Goal: Task Accomplishment & Management: Use online tool/utility

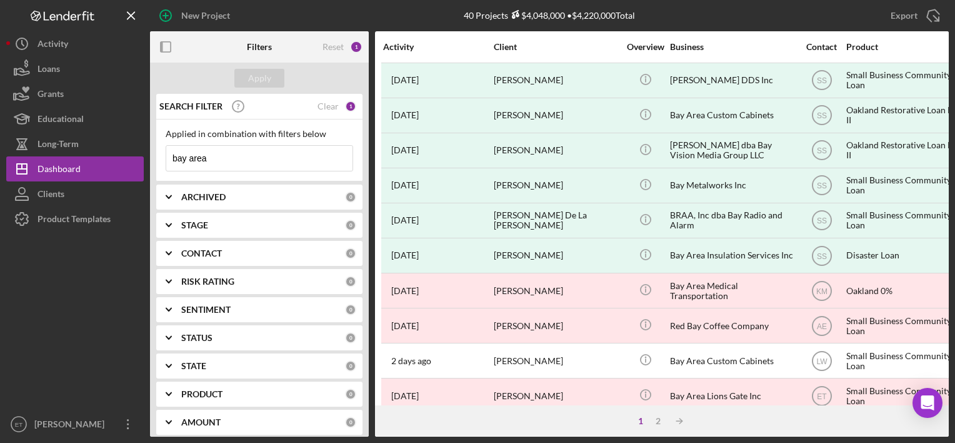
click at [80, 222] on div "Product Templates" at bounding box center [74, 220] width 73 height 28
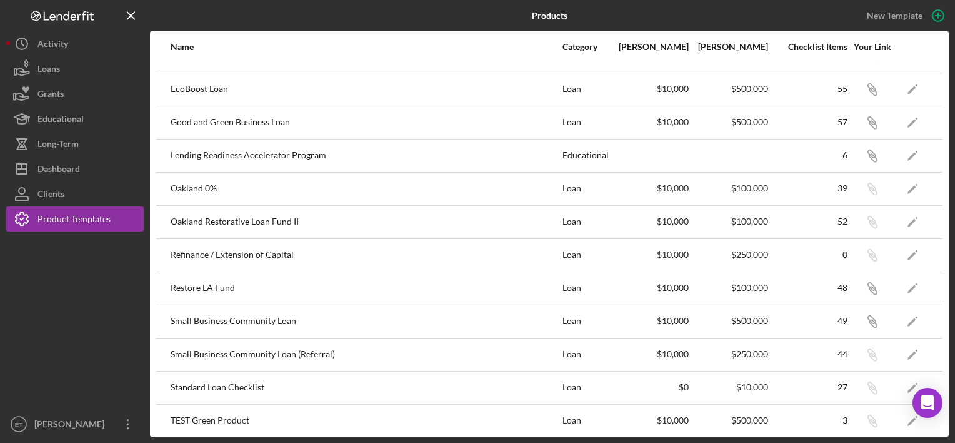
scroll to position [160, 0]
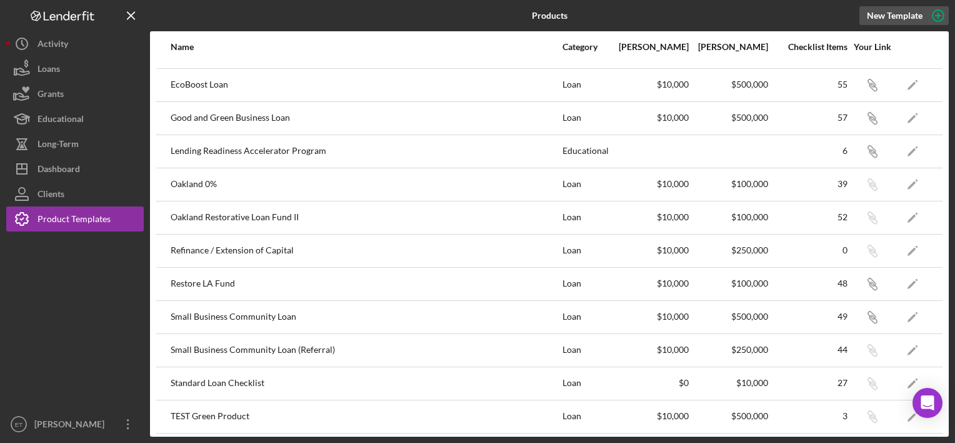
click at [892, 15] on div "New Template" at bounding box center [895, 15] width 56 height 19
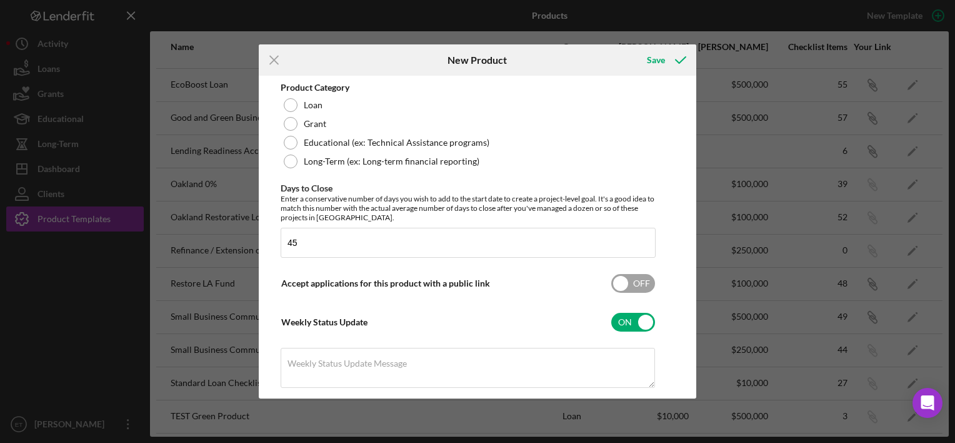
scroll to position [313, 0]
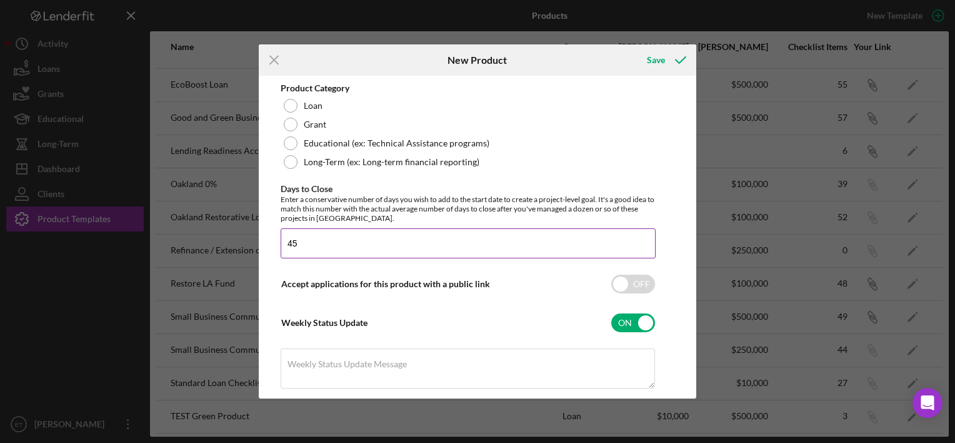
click at [424, 234] on input "45" at bounding box center [468, 243] width 375 height 30
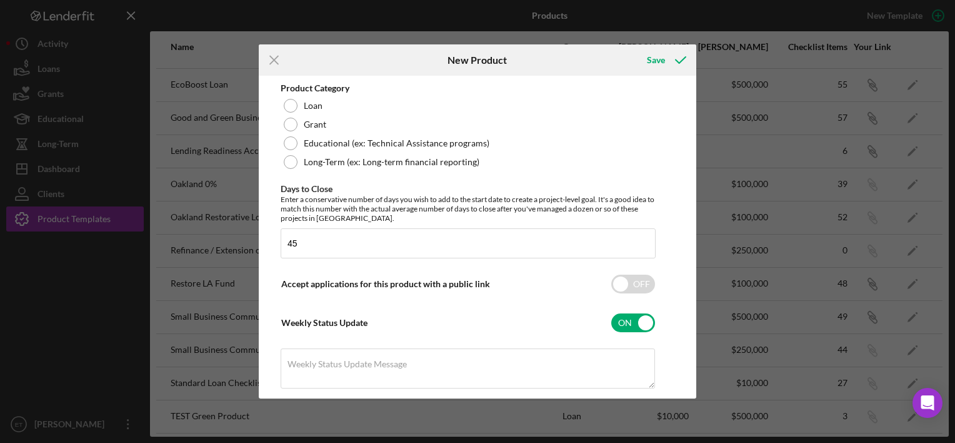
click at [450, 181] on div "Product Logo Icon/Upload 512 x 512px max • 245 x 120 px recommended Accepted fi…" at bounding box center [468, 156] width 375 height 743
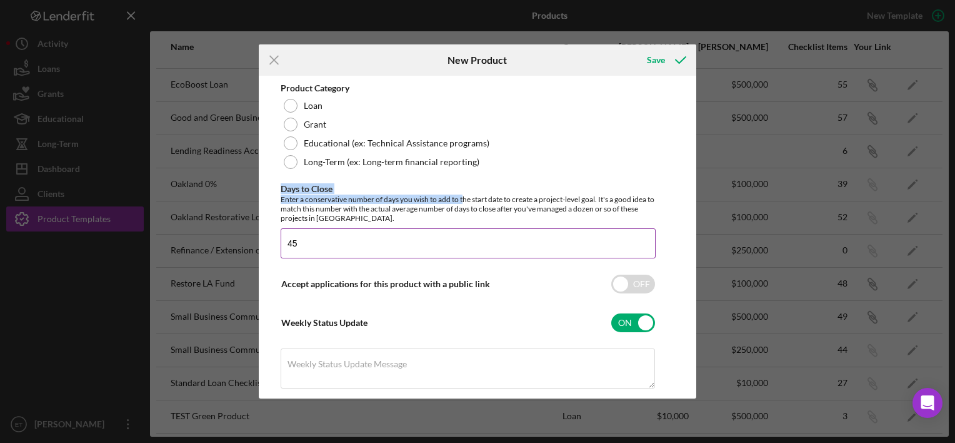
drag, startPoint x: 463, startPoint y: 196, endPoint x: 494, endPoint y: 223, distance: 41.3
click at [494, 223] on div "Days to Close Enter a conservative number of days you wish to add to the start …" at bounding box center [468, 221] width 375 height 74
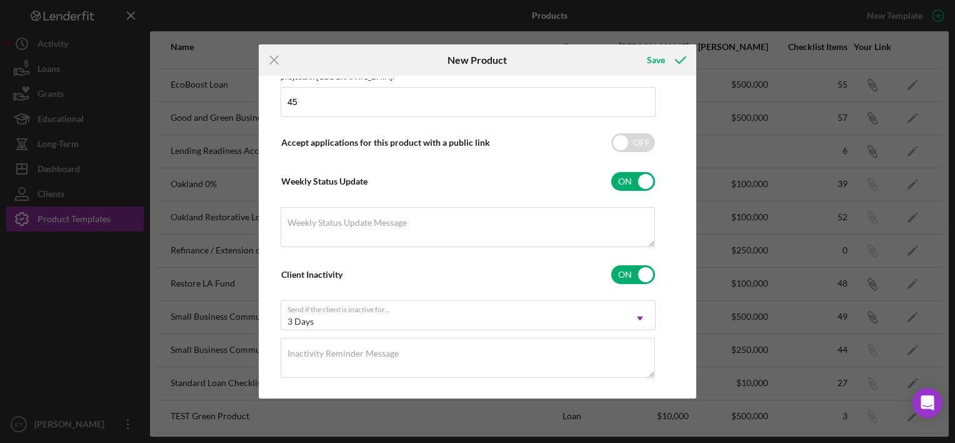
scroll to position [463, 0]
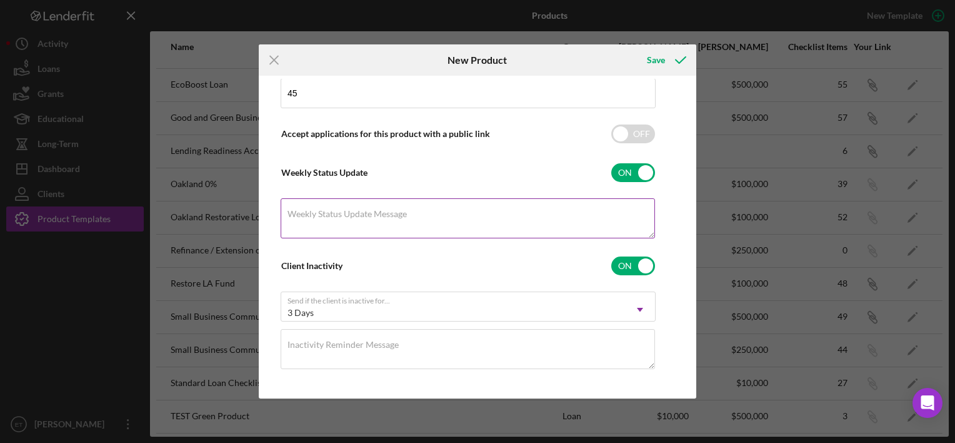
click at [468, 215] on textarea "Weekly Status Update Message" at bounding box center [468, 218] width 374 height 40
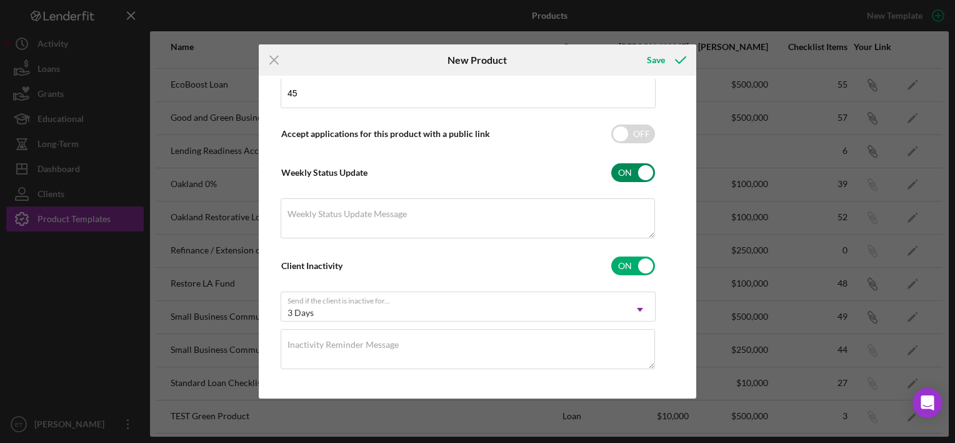
click at [645, 168] on input "checkbox" at bounding box center [633, 172] width 44 height 19
checkbox input "false"
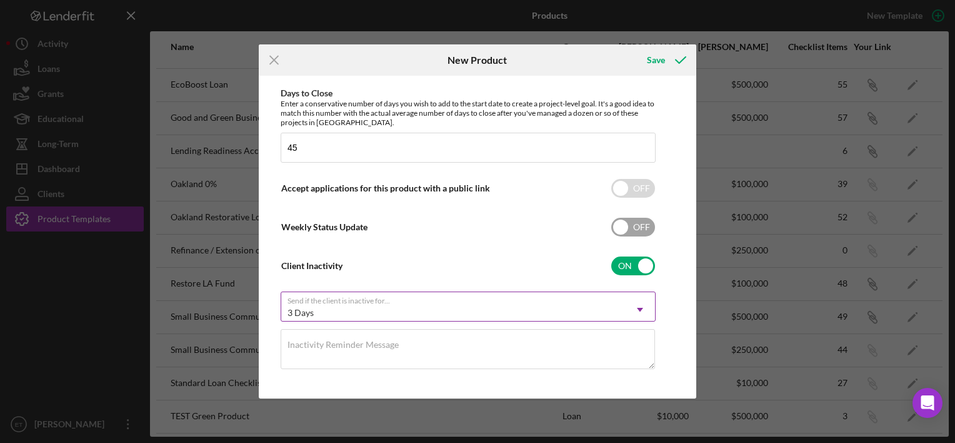
click at [624, 308] on div "3 Days" at bounding box center [453, 312] width 344 height 29
click at [630, 271] on input "checkbox" at bounding box center [633, 265] width 44 height 19
checkbox input "false"
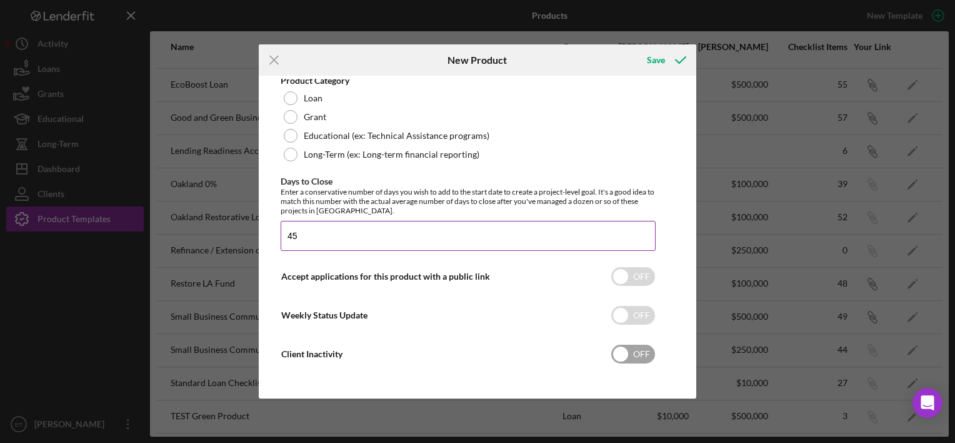
scroll to position [321, 0]
click at [272, 56] on icon "Icon/Menu Close" at bounding box center [274, 59] width 31 height 31
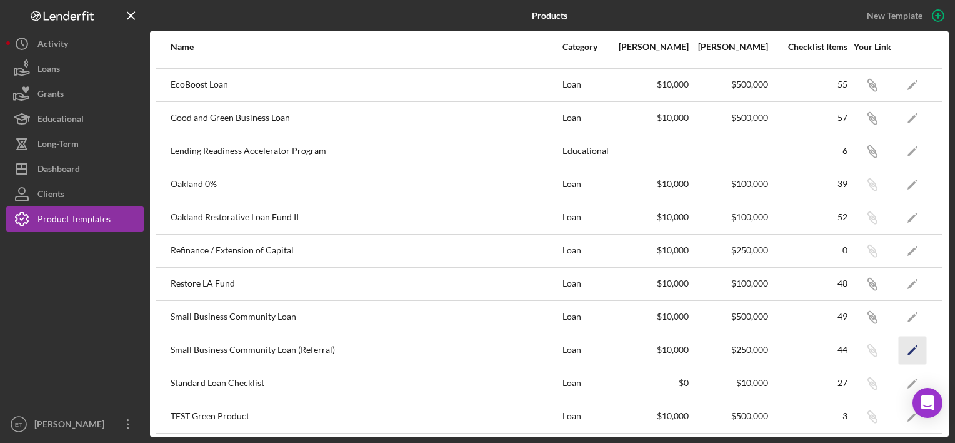
click at [900, 348] on icon "Icon/Edit" at bounding box center [913, 350] width 28 height 28
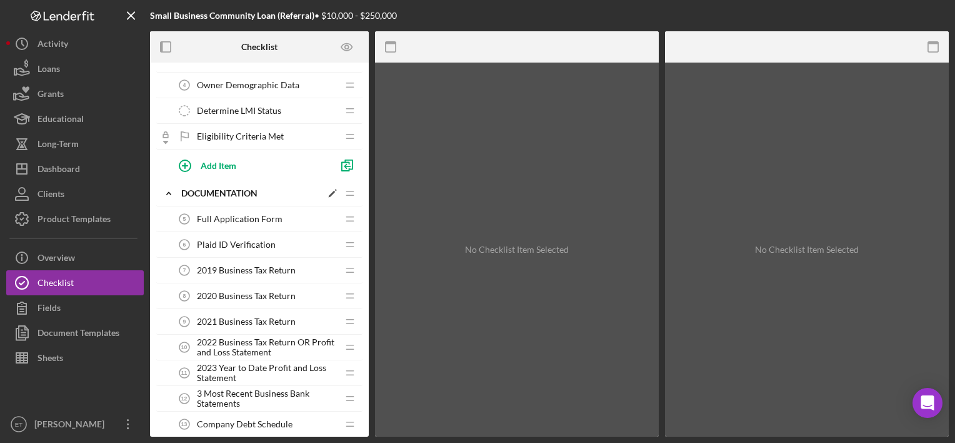
scroll to position [250, 0]
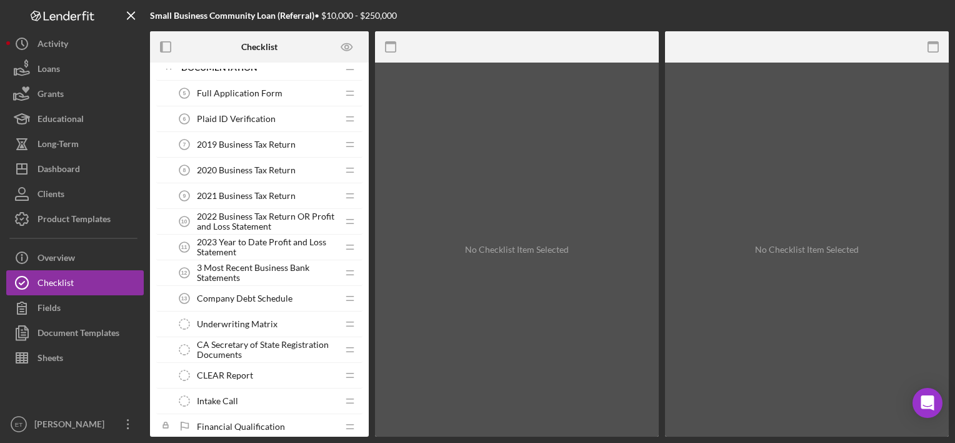
click at [230, 263] on span "3 Most Recent Business Bank Statements" at bounding box center [267, 273] width 141 height 20
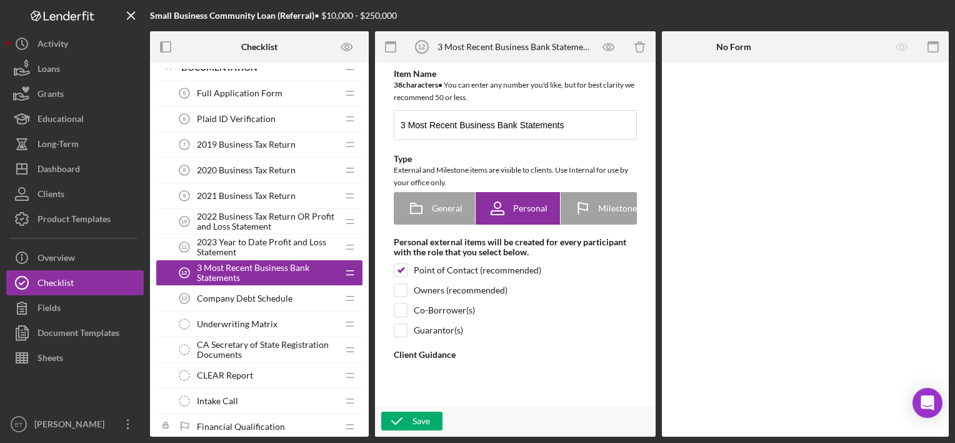
type textarea "<div>Please attach the 3 most recent bank statements for your business. We use …"
click at [209, 245] on span "2023 Year to Date Profit and Loss Statement" at bounding box center [267, 247] width 141 height 20
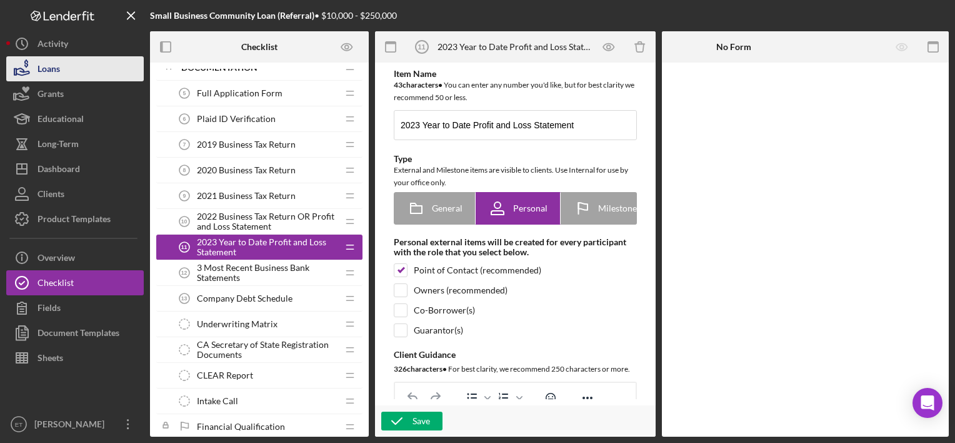
click at [95, 59] on button "Loans" at bounding box center [75, 68] width 138 height 25
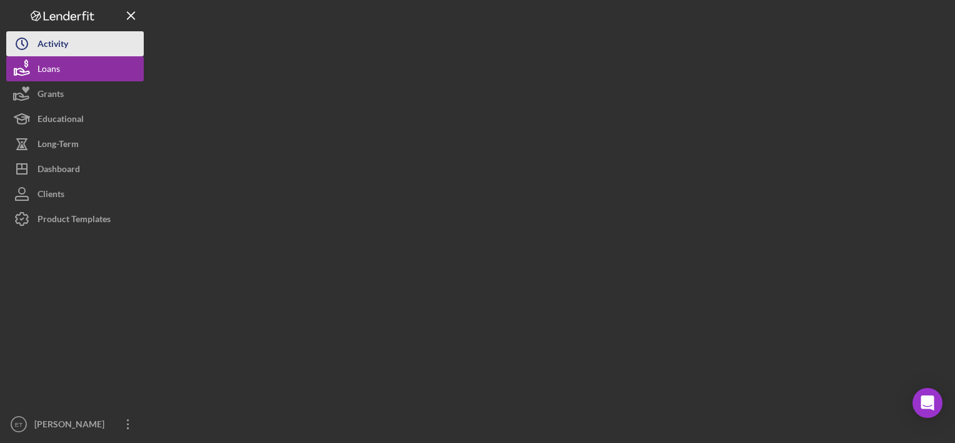
click at [94, 43] on button "Icon/History Activity" at bounding box center [75, 43] width 138 height 25
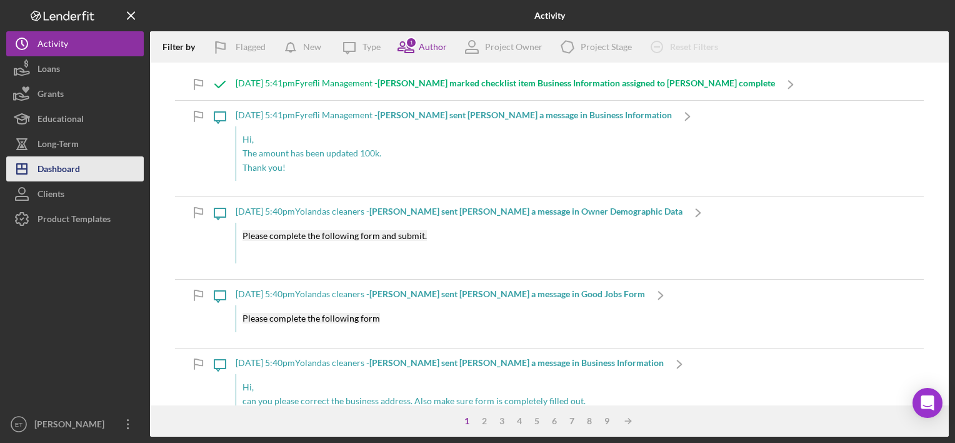
click at [48, 173] on div "Dashboard" at bounding box center [59, 170] width 43 height 28
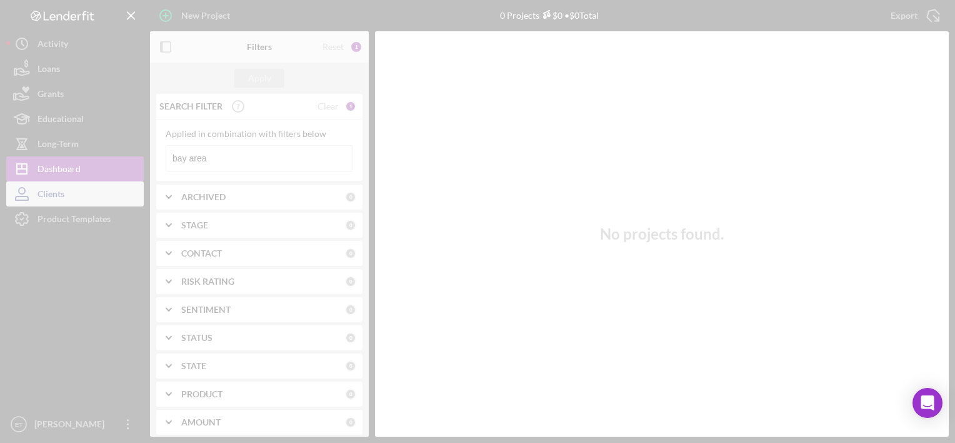
click at [94, 189] on div at bounding box center [477, 221] width 955 height 443
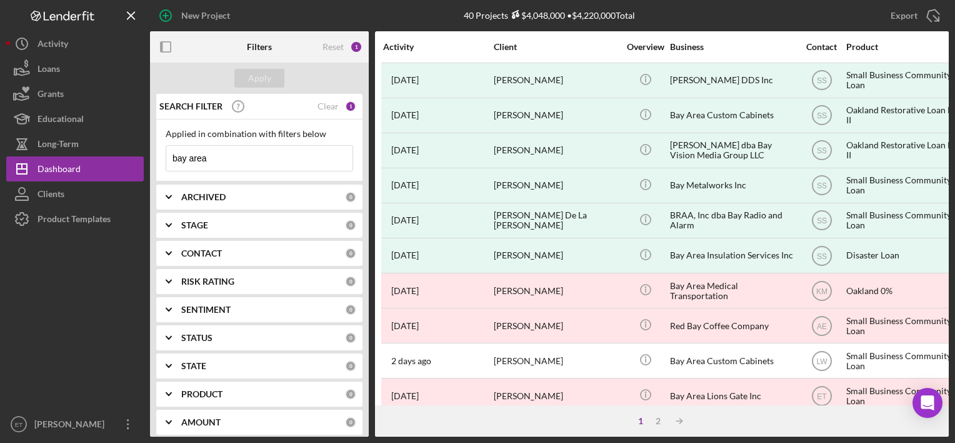
click at [68, 201] on button "Clients" at bounding box center [75, 193] width 138 height 25
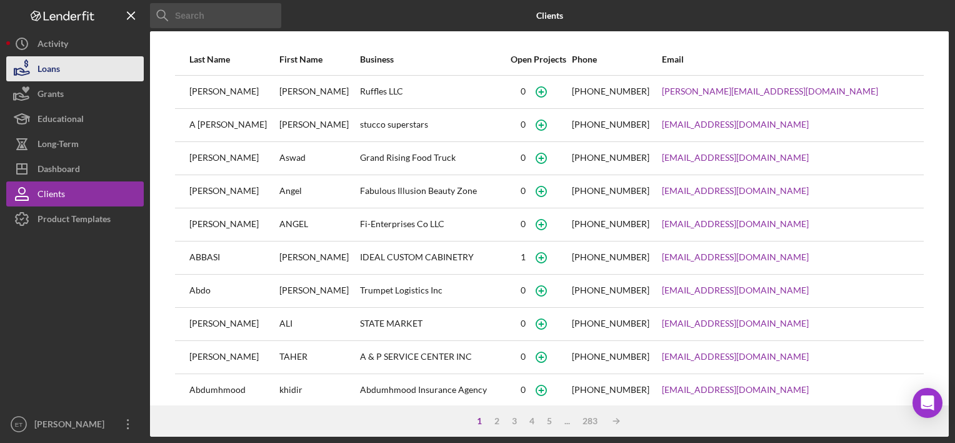
click at [78, 71] on button "Loans" at bounding box center [75, 68] width 138 height 25
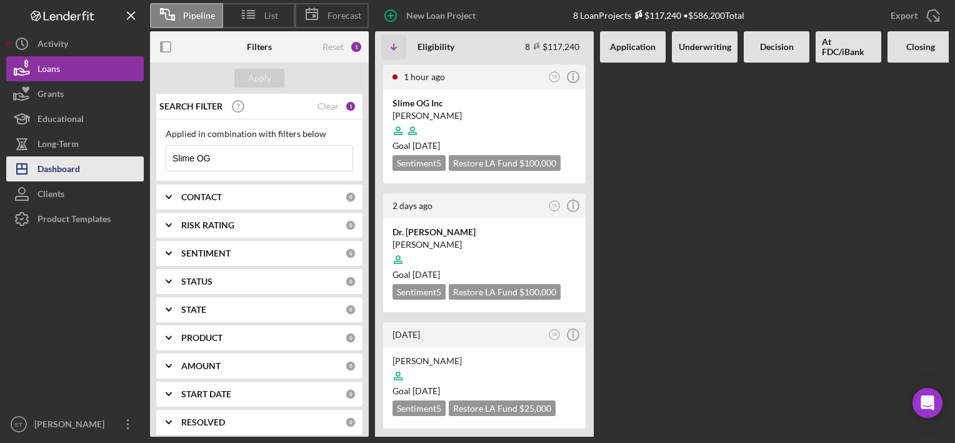
click at [74, 160] on div "Dashboard" at bounding box center [59, 170] width 43 height 28
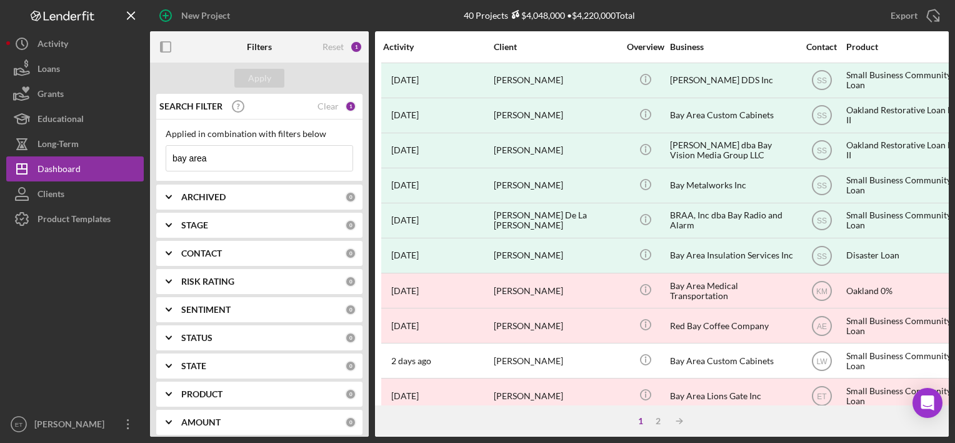
click at [219, 393] on b "PRODUCT" at bounding box center [201, 394] width 41 height 10
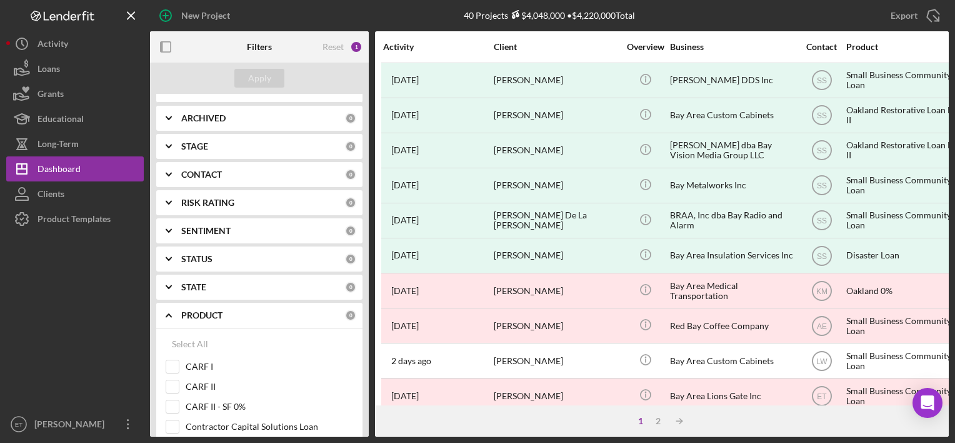
scroll to position [188, 0]
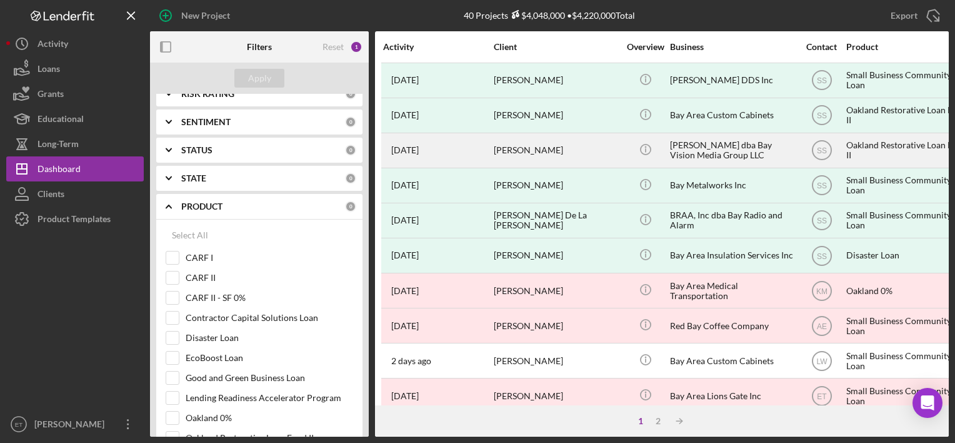
click at [579, 161] on div "[PERSON_NAME]" at bounding box center [556, 150] width 125 height 33
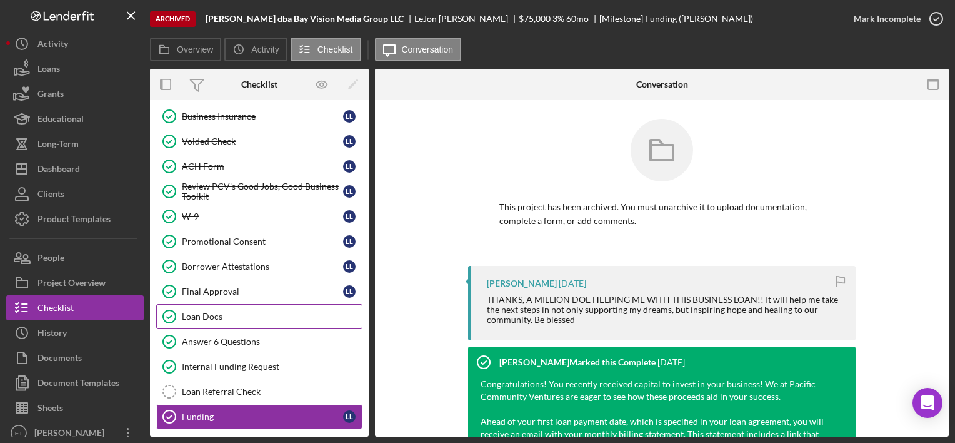
scroll to position [114, 0]
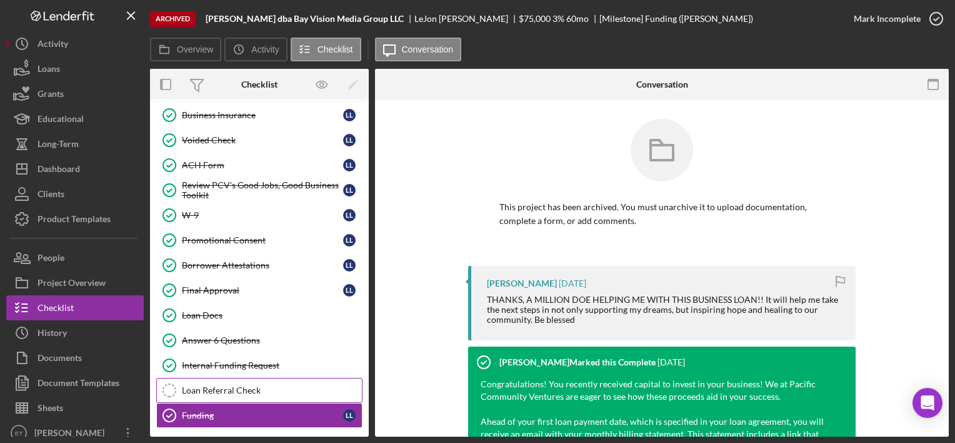
click at [244, 385] on div "Loan Referral Check" at bounding box center [272, 390] width 180 height 10
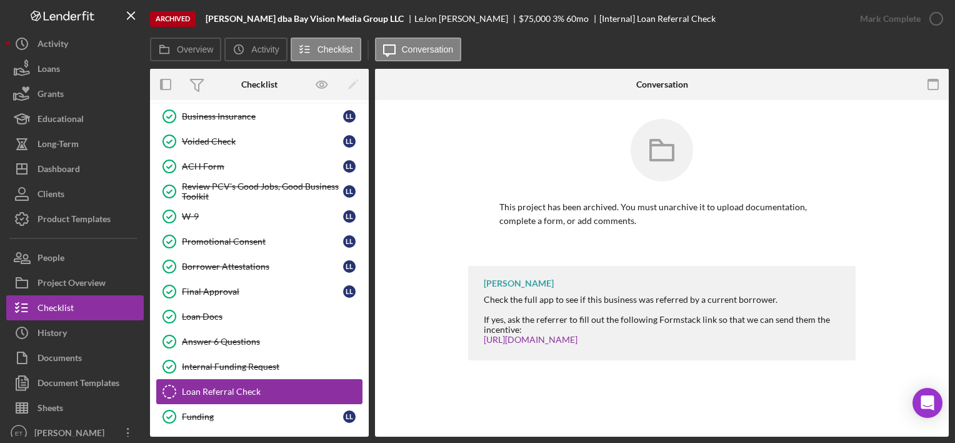
scroll to position [114, 0]
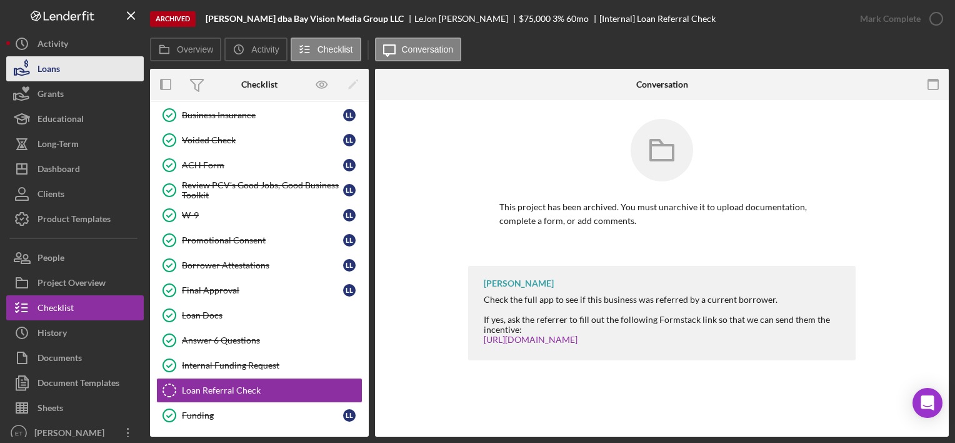
click at [80, 66] on button "Loans" at bounding box center [75, 68] width 138 height 25
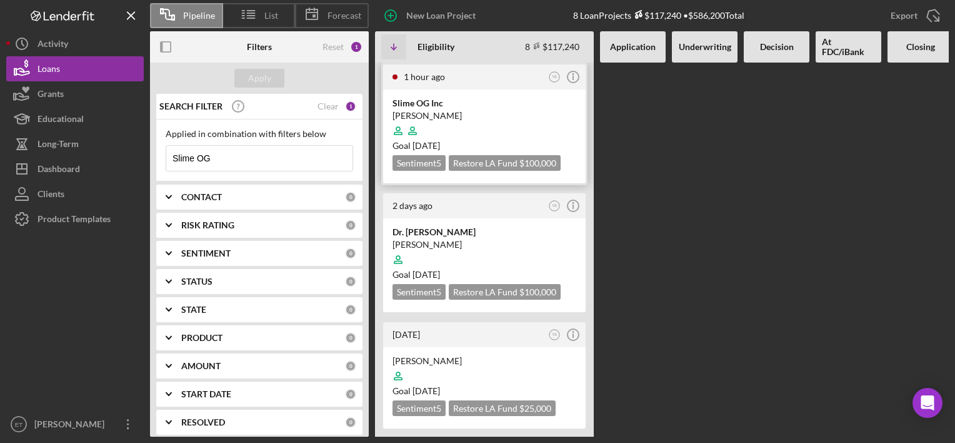
click at [474, 115] on div "[PERSON_NAME]" at bounding box center [485, 115] width 184 height 13
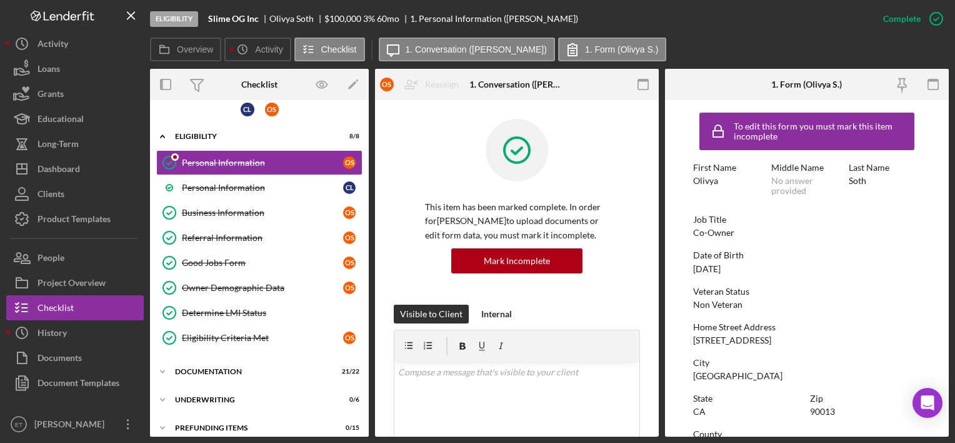
scroll to position [17, 0]
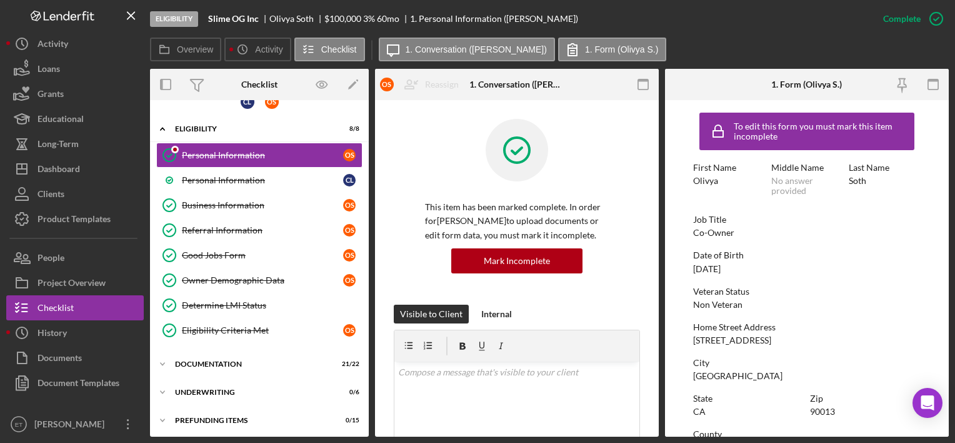
click at [240, 375] on div "C L O S Icon/Expander Eligibility 8 / 8 Personal Information Personal Informati…" at bounding box center [259, 261] width 219 height 344
click at [240, 389] on div "Underwriting" at bounding box center [264, 392] width 178 height 8
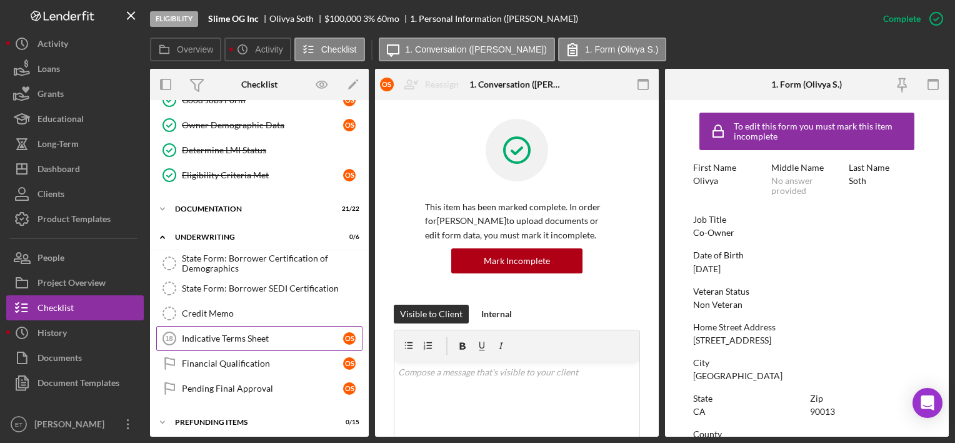
click at [227, 334] on div "Indicative Terms Sheet" at bounding box center [262, 338] width 161 height 10
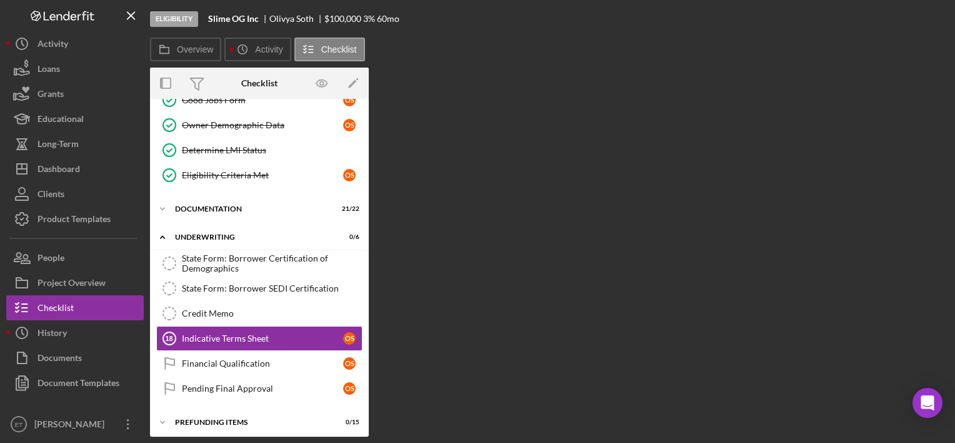
scroll to position [172, 0]
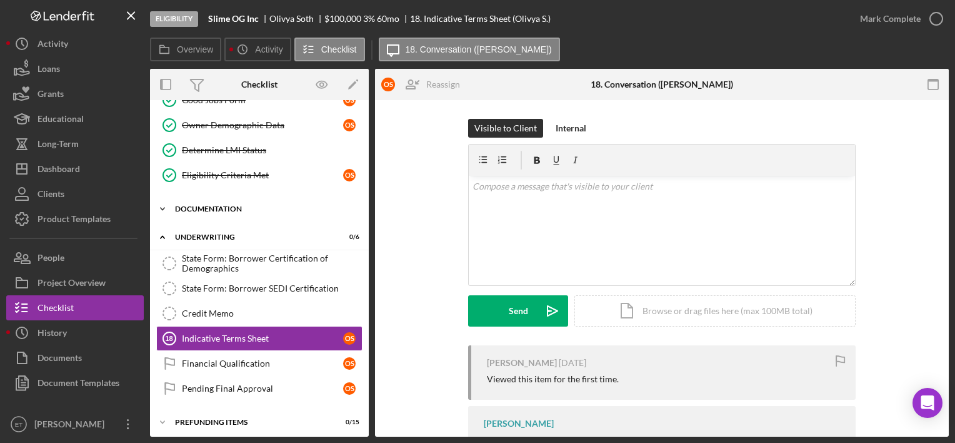
click at [228, 208] on div "Documentation" at bounding box center [264, 209] width 178 height 8
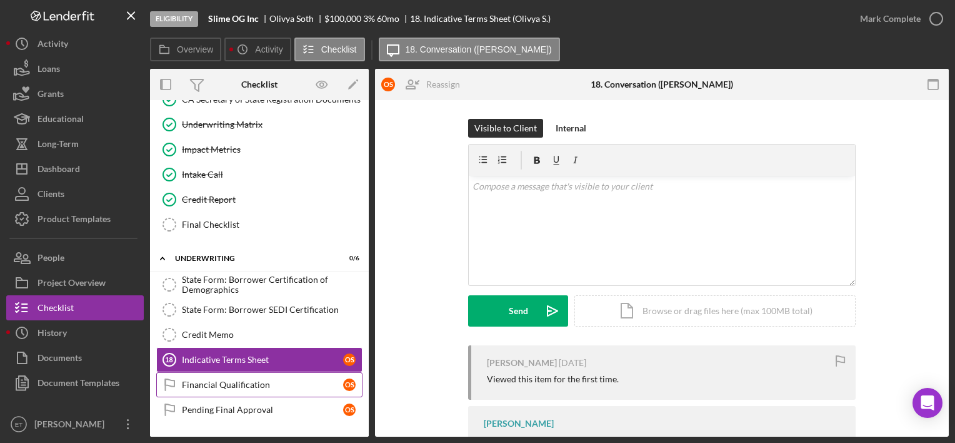
scroll to position [723, 0]
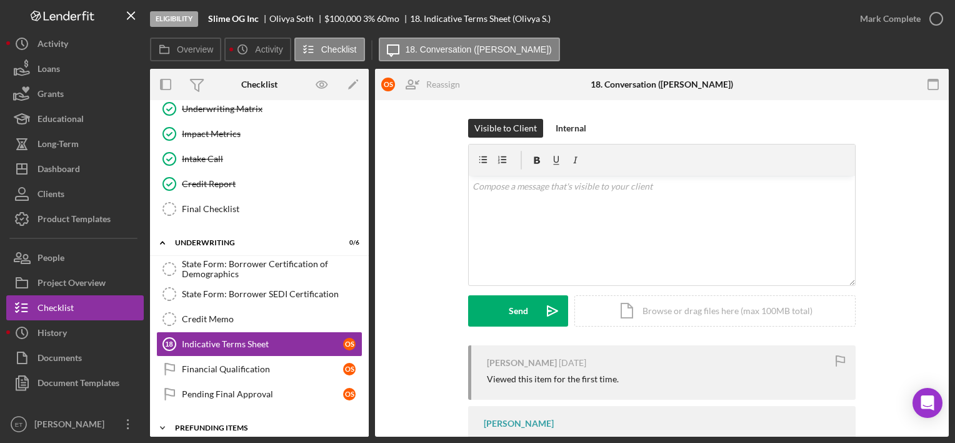
click at [232, 415] on div "Icon/Expander Prefunding Items 0 / 15" at bounding box center [259, 427] width 219 height 25
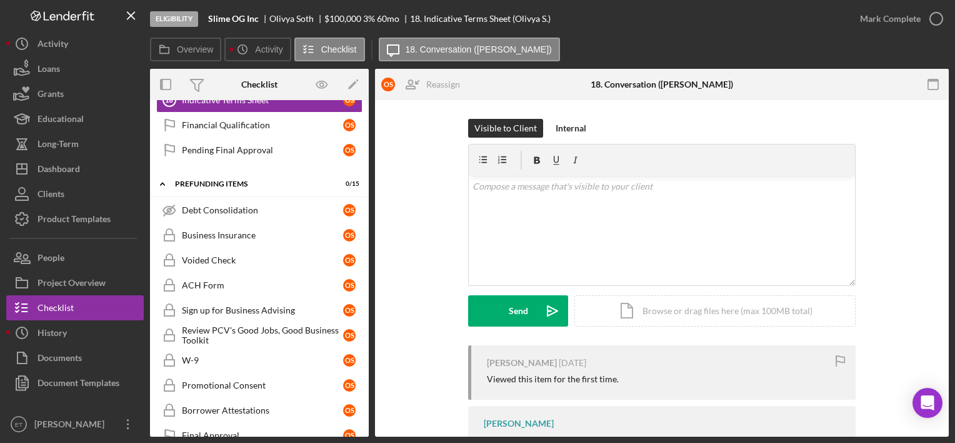
scroll to position [973, 0]
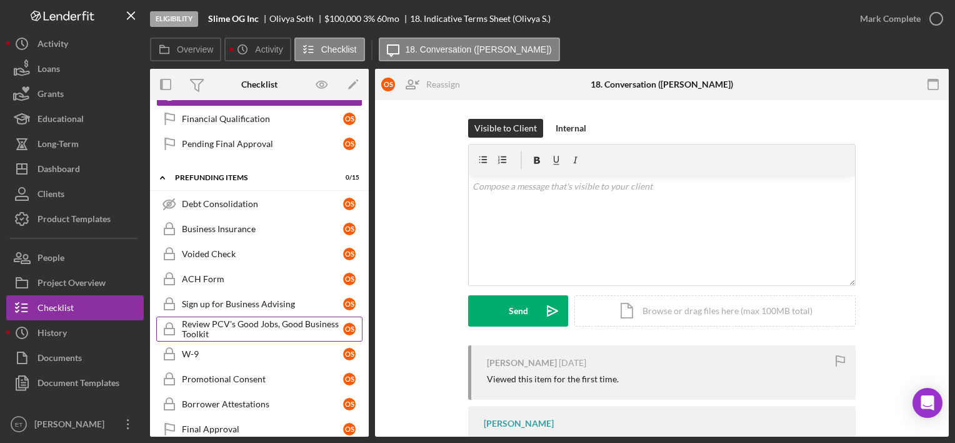
click at [244, 319] on div "Review PCV's Good Jobs, Good Business Toolkit" at bounding box center [262, 329] width 161 height 20
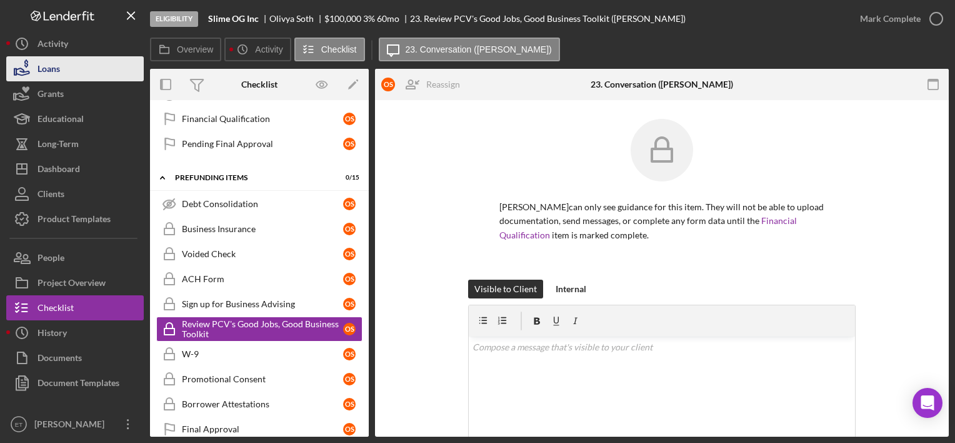
click at [81, 73] on button "Loans" at bounding box center [75, 68] width 138 height 25
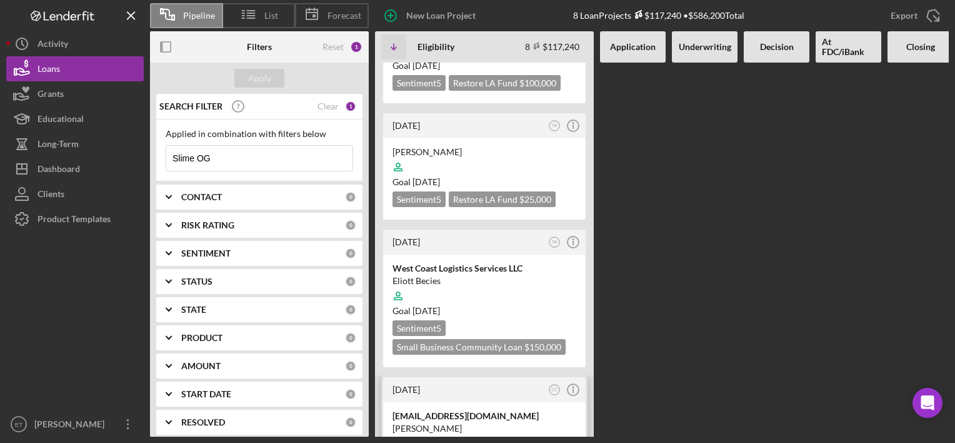
scroll to position [250, 0]
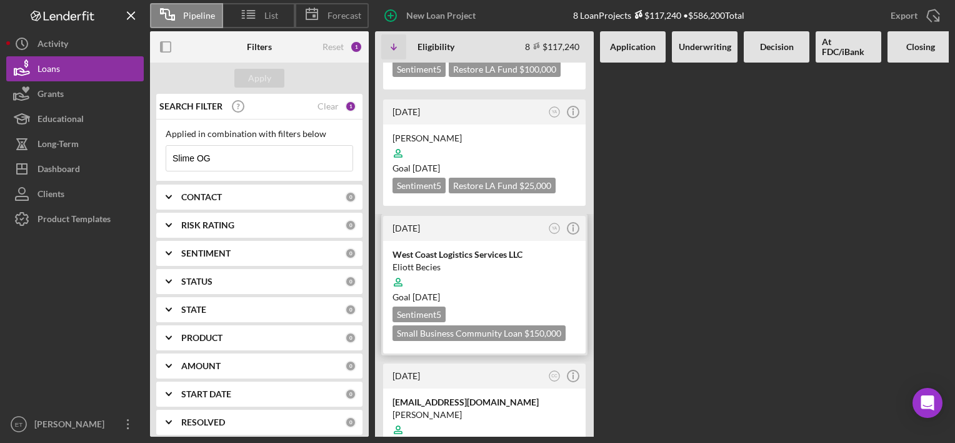
click at [497, 270] on div at bounding box center [485, 282] width 184 height 24
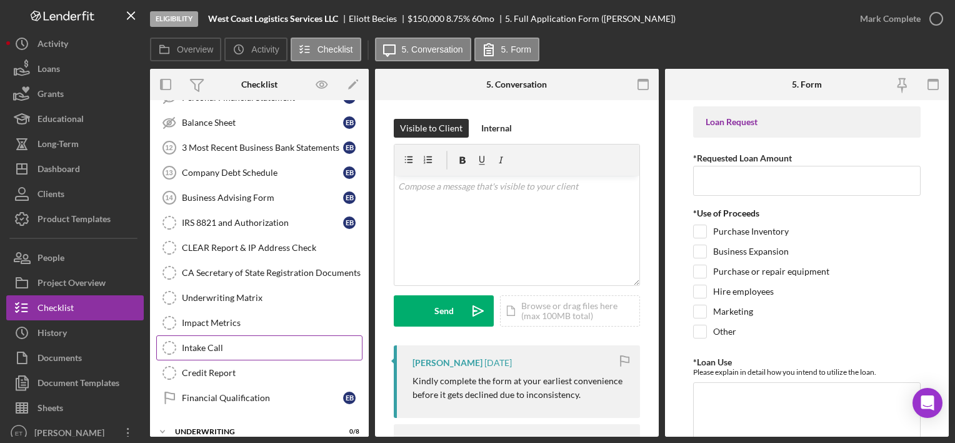
scroll to position [188, 0]
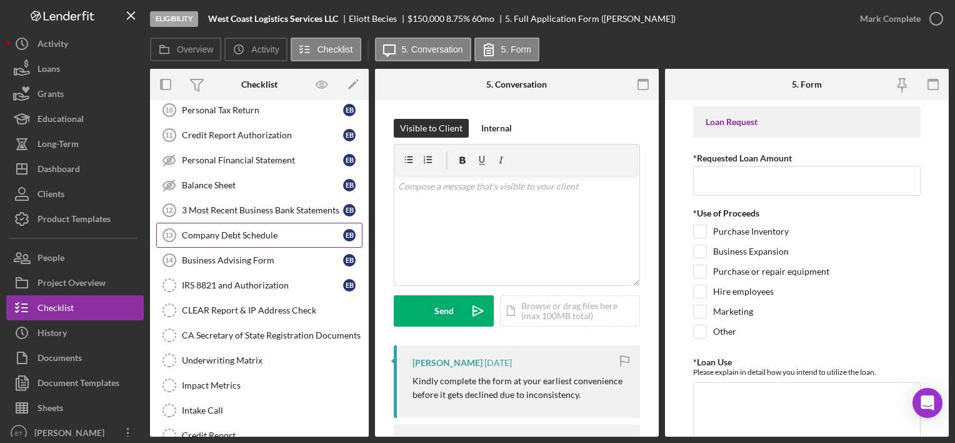
click at [264, 235] on div "Company Debt Schedule" at bounding box center [262, 235] width 161 height 10
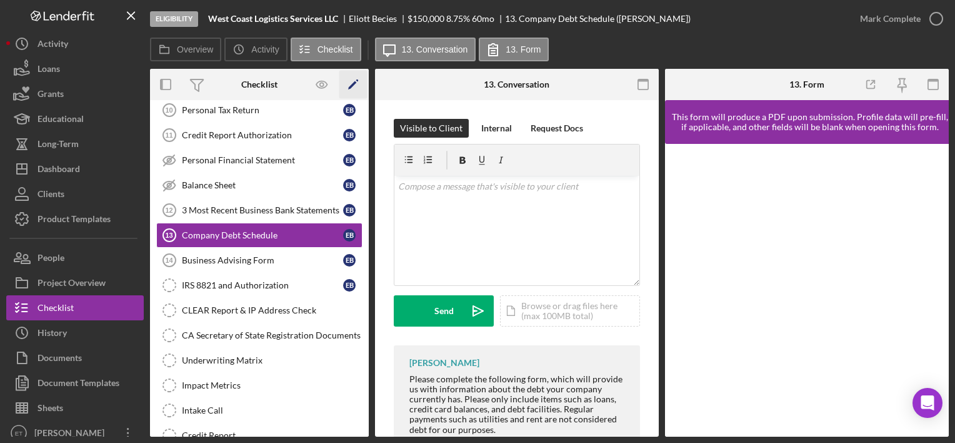
click at [345, 84] on icon "Icon/Edit" at bounding box center [353, 85] width 28 height 28
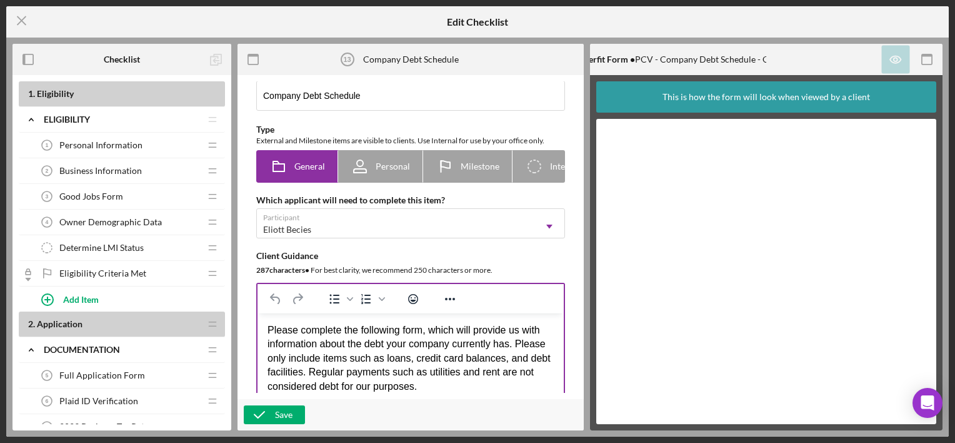
scroll to position [63, 0]
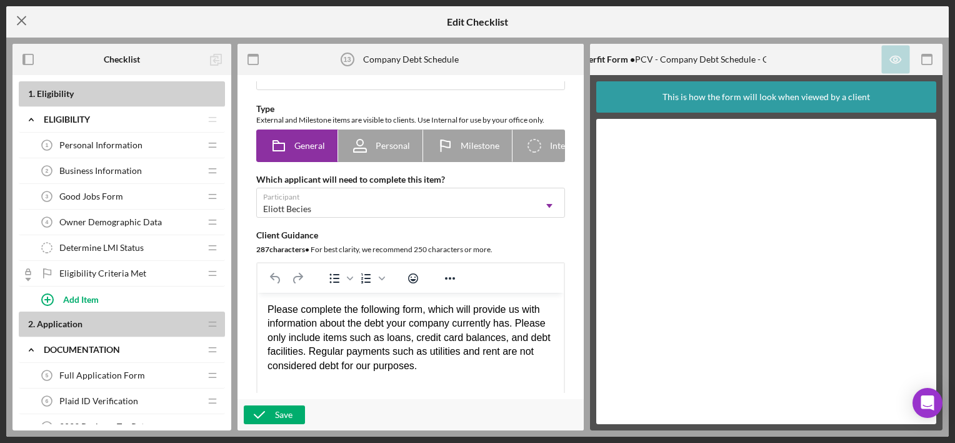
click at [18, 17] on line at bounding box center [22, 21] width 8 height 8
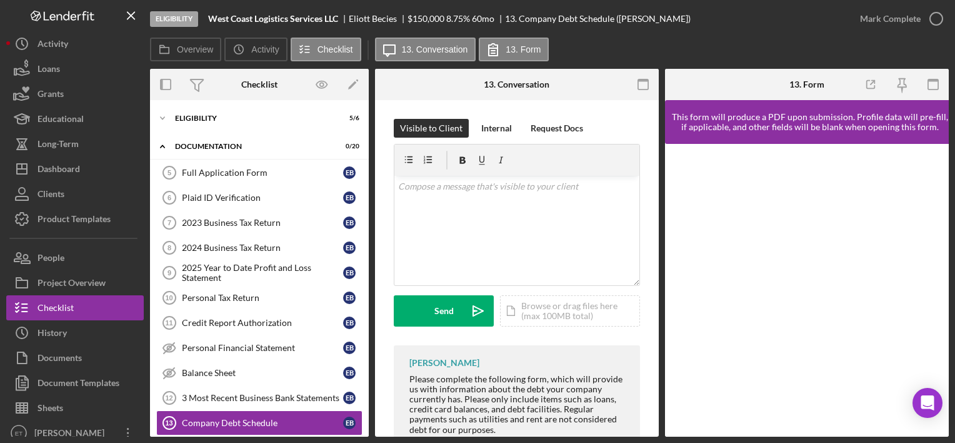
scroll to position [151, 0]
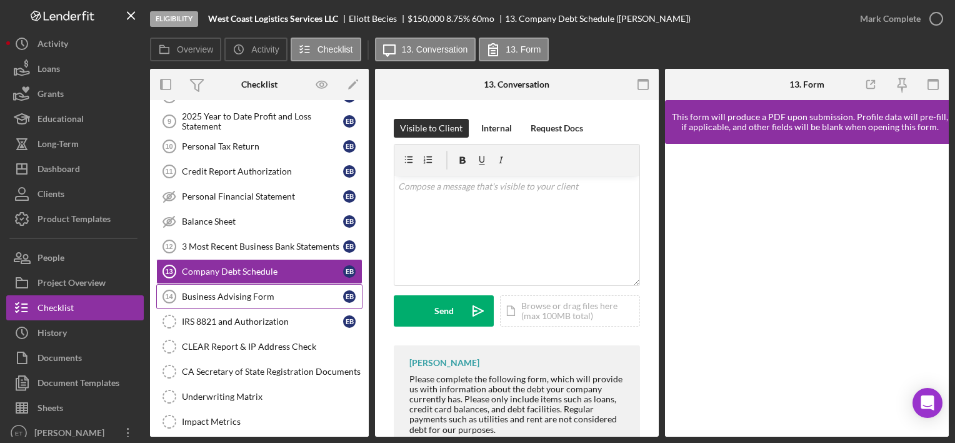
click at [265, 286] on link "Business Advising Form 14 Business Advising Form E B" at bounding box center [259, 296] width 206 height 25
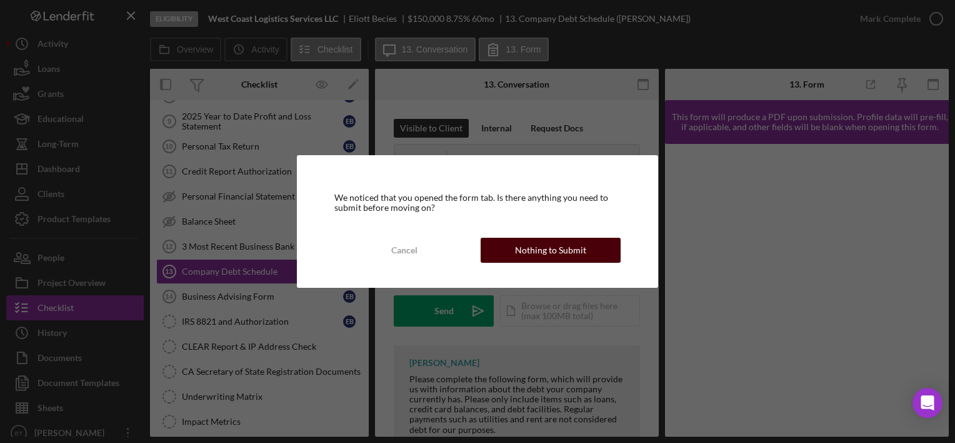
click at [523, 255] on div "Nothing to Submit" at bounding box center [550, 250] width 71 height 25
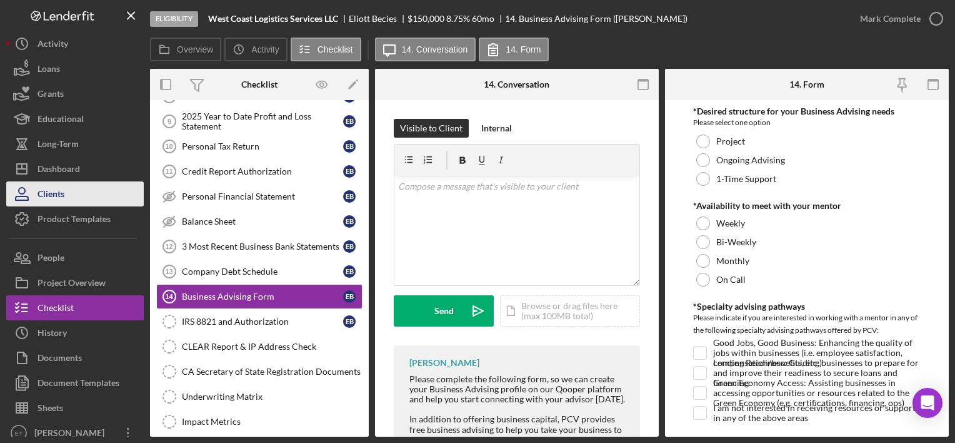
click at [105, 194] on button "Clients" at bounding box center [75, 193] width 138 height 25
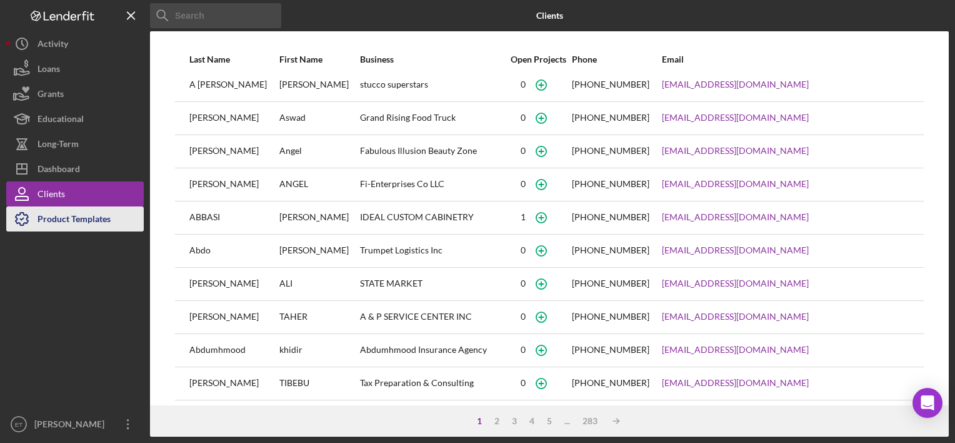
scroll to position [63, 0]
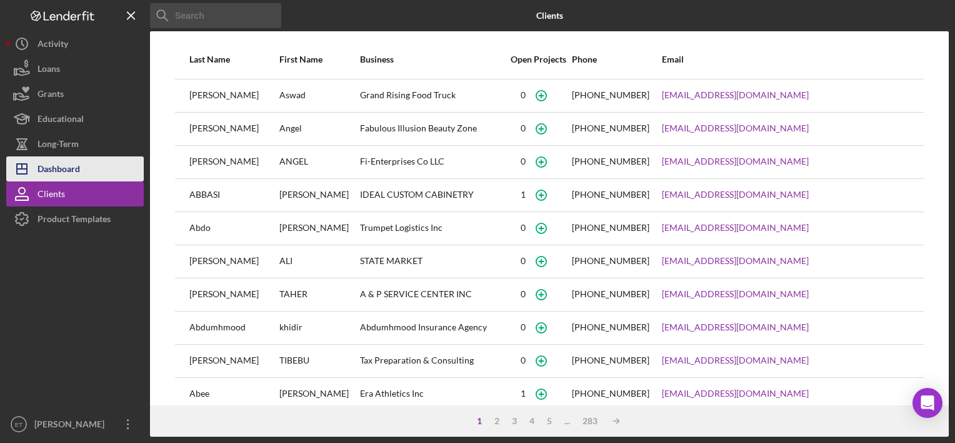
click at [47, 168] on div "Dashboard" at bounding box center [59, 170] width 43 height 28
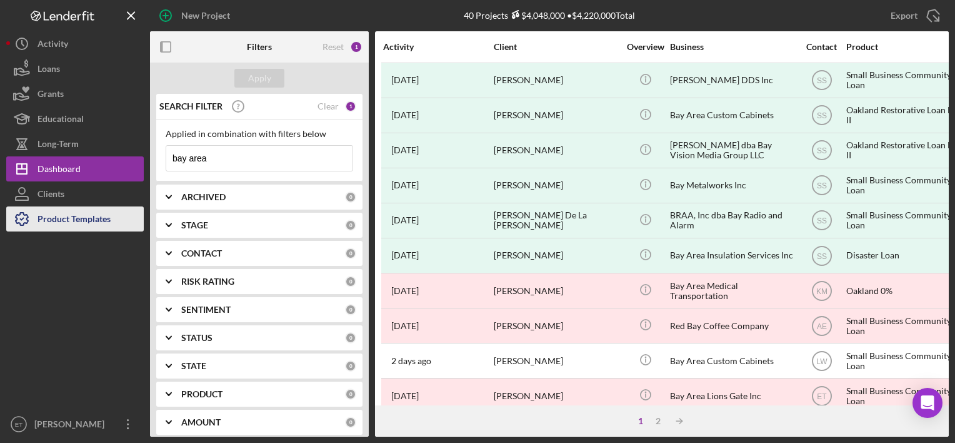
click at [59, 226] on div "Product Templates" at bounding box center [74, 220] width 73 height 28
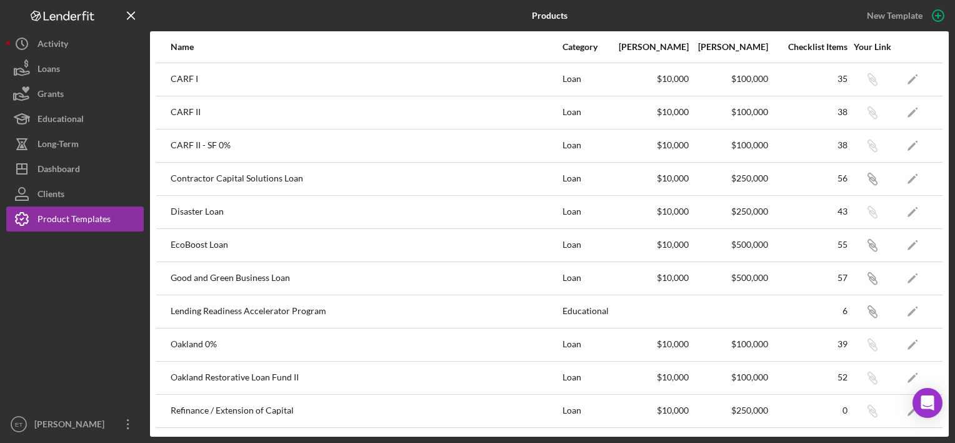
click at [320, 275] on div "Good and Green Business Loan" at bounding box center [366, 278] width 391 height 31
click at [873, 21] on div "New Template" at bounding box center [895, 15] width 56 height 19
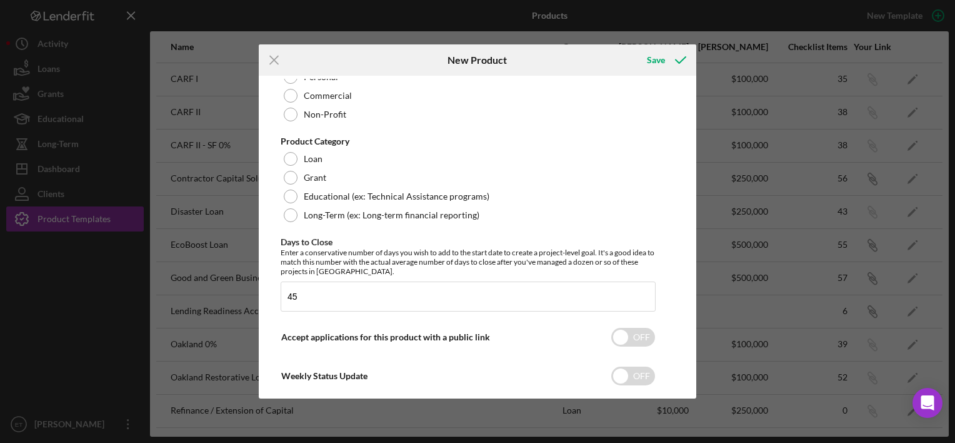
scroll to position [196, 0]
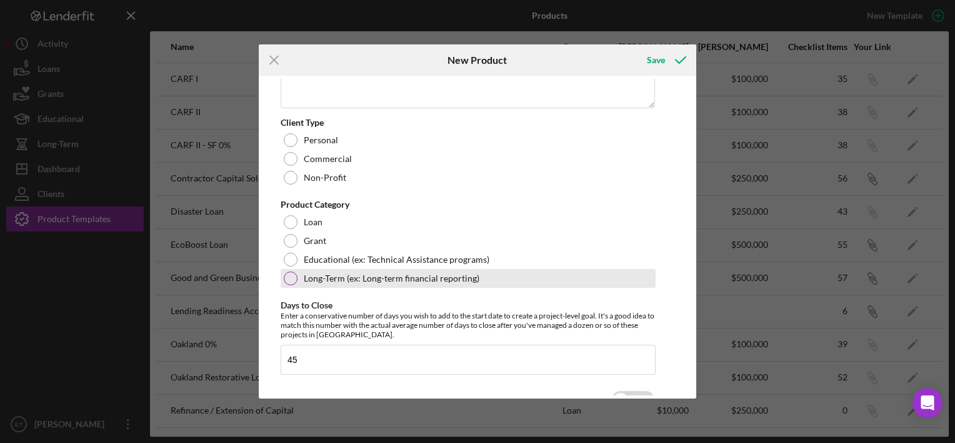
click at [446, 278] on label "Long-Term (ex: Long-term financial reporting)" at bounding box center [392, 278] width 176 height 10
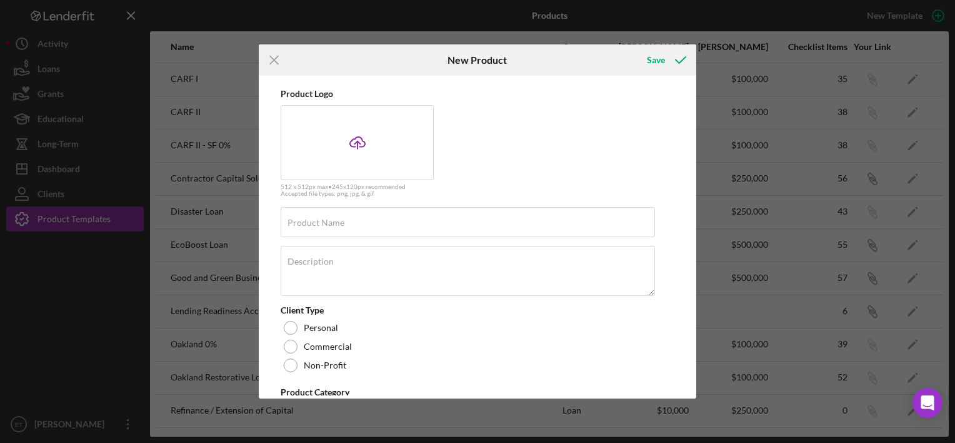
scroll to position [259, 0]
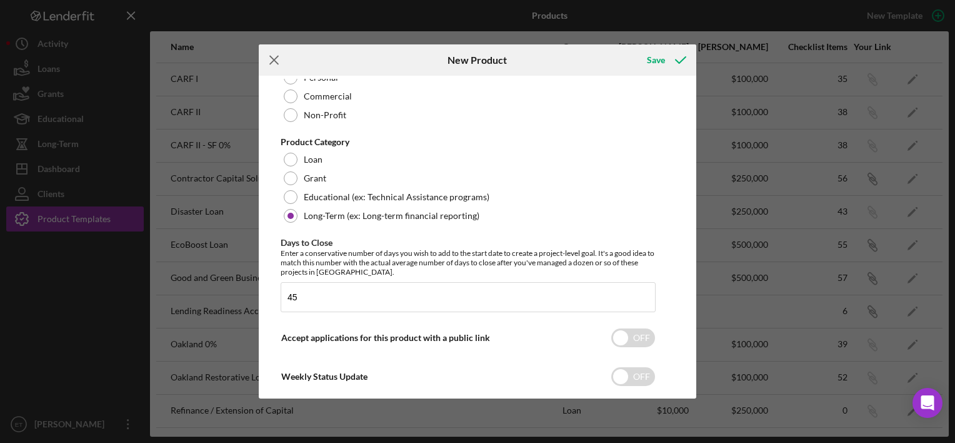
click at [271, 60] on icon "Icon/Menu Close" at bounding box center [274, 59] width 31 height 31
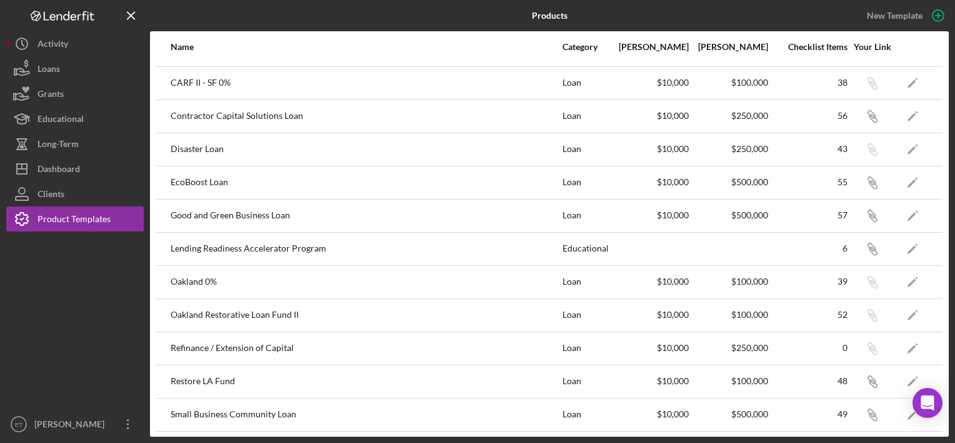
scroll to position [160, 0]
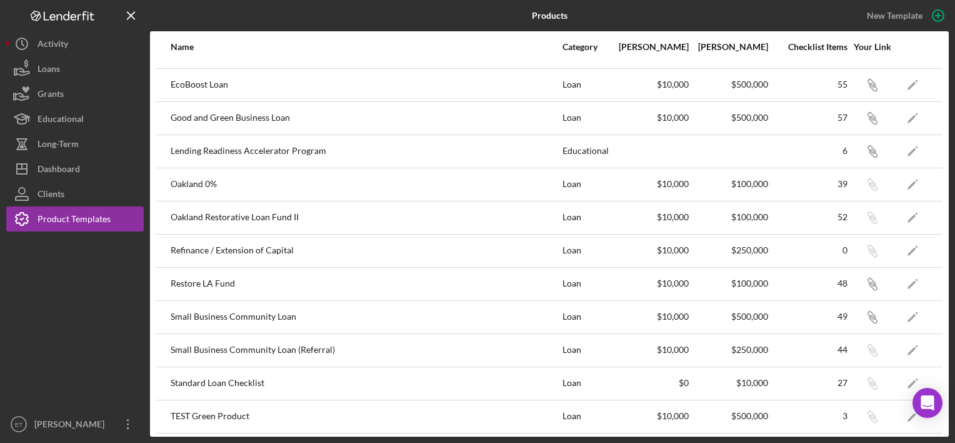
click at [375, 375] on div "Standard Loan Checklist" at bounding box center [366, 383] width 391 height 31
click at [65, 221] on div "Product Templates" at bounding box center [74, 220] width 73 height 28
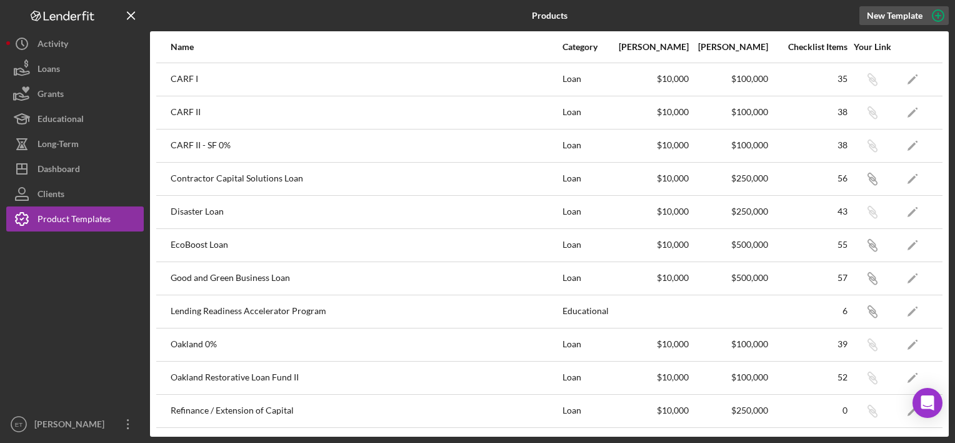
click at [891, 15] on div "New Template" at bounding box center [895, 15] width 56 height 19
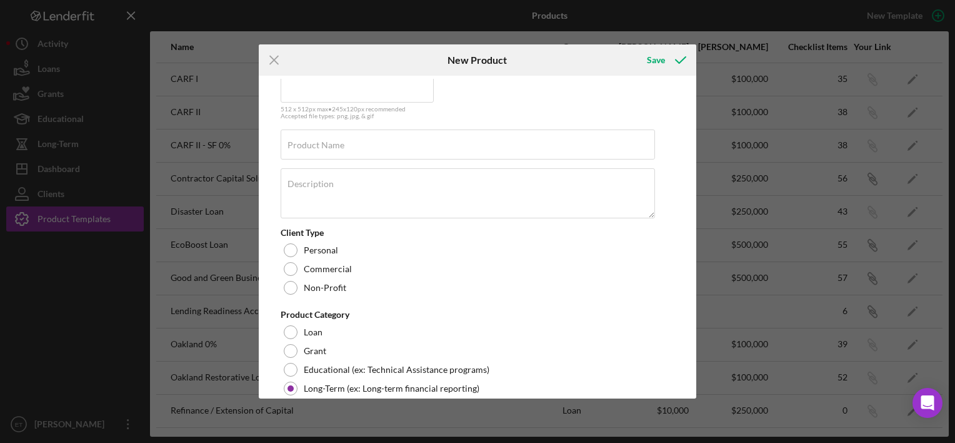
scroll to position [188, 0]
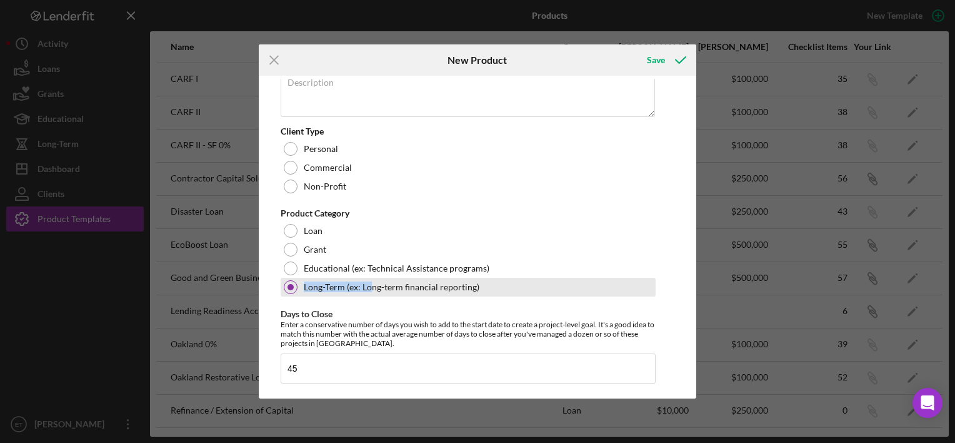
drag, startPoint x: 368, startPoint y: 292, endPoint x: 304, endPoint y: 290, distance: 63.8
click at [304, 290] on div "Long-Term (ex: Long-term financial reporting)" at bounding box center [468, 287] width 375 height 19
click at [304, 290] on label "Long-Term (ex: Long-term financial reporting)" at bounding box center [392, 287] width 176 height 10
drag, startPoint x: 302, startPoint y: 288, endPoint x: 343, endPoint y: 286, distance: 40.6
click at [343, 286] on div "Long-Term (ex: Long-term financial reporting)" at bounding box center [468, 287] width 375 height 19
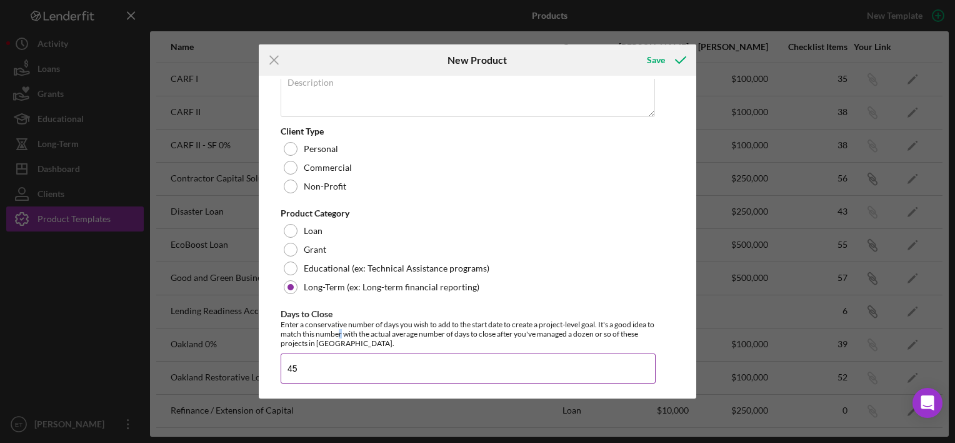
drag, startPoint x: 336, startPoint y: 286, endPoint x: 349, endPoint y: 333, distance: 49.1
click at [349, 333] on div "Enter a conservative number of days you wish to add to the start date to create…" at bounding box center [468, 333] width 375 height 28
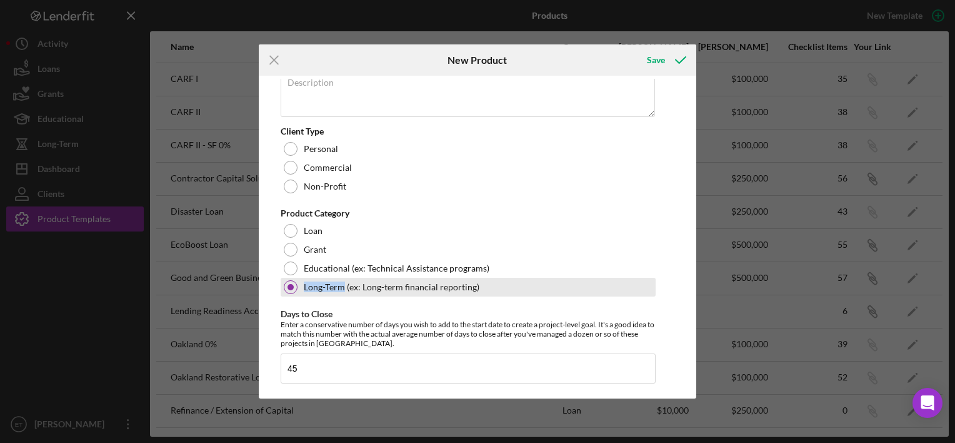
drag, startPoint x: 343, startPoint y: 290, endPoint x: 304, endPoint y: 290, distance: 38.1
click at [304, 290] on label "Long-Term (ex: Long-term financial reporting)" at bounding box center [392, 287] width 176 height 10
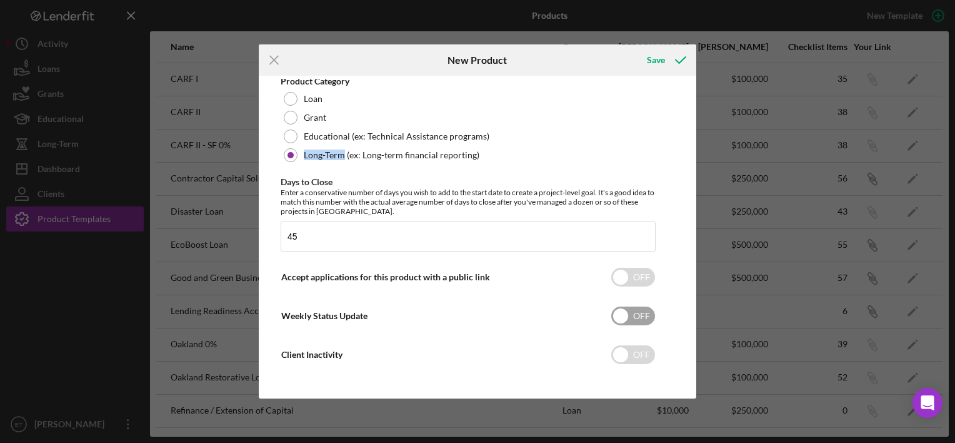
scroll to position [321, 0]
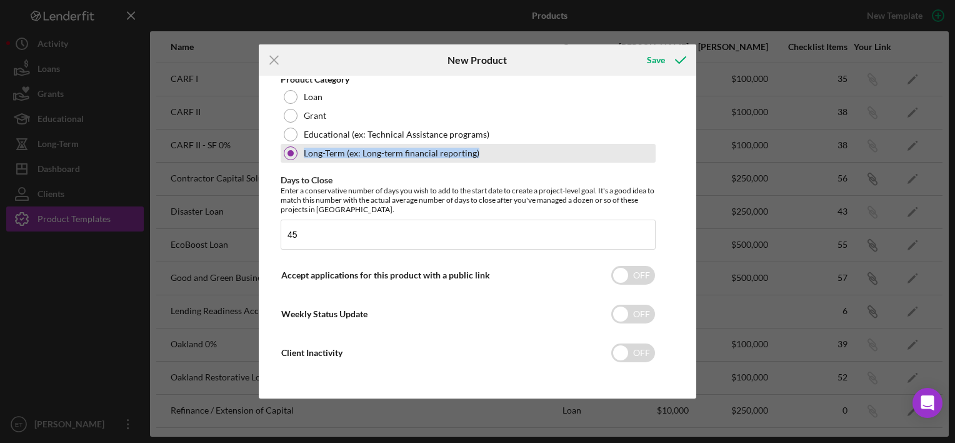
drag, startPoint x: 477, startPoint y: 153, endPoint x: 303, endPoint y: 155, distance: 174.4
click at [303, 155] on div "Long-Term (ex: Long-term financial reporting)" at bounding box center [468, 153] width 375 height 19
drag, startPoint x: 303, startPoint y: 155, endPoint x: 344, endPoint y: 155, distance: 41.9
click at [344, 155] on div "Long-Term (ex: Long-term financial reporting)" at bounding box center [468, 153] width 375 height 19
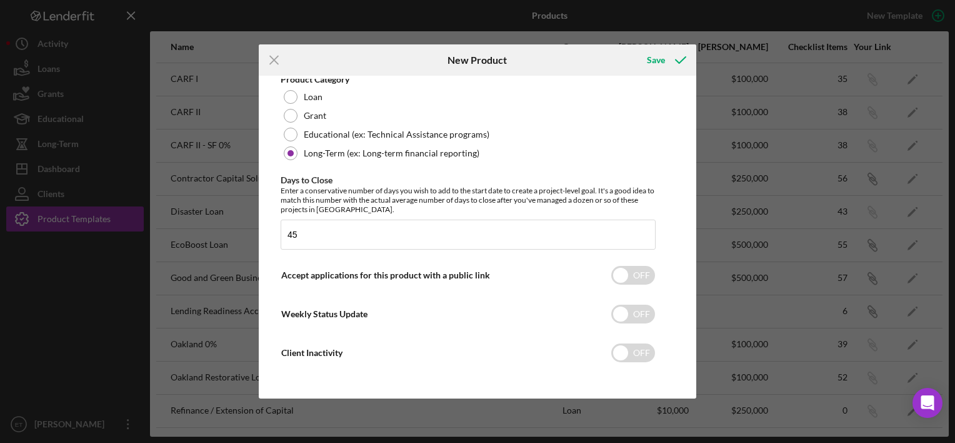
click at [119, 325] on div "Icon/Menu Close New Product Save Product Logo Icon/Upload 512 x 512px max • 245…" at bounding box center [477, 221] width 955 height 443
click at [273, 63] on icon "Icon/Menu Close" at bounding box center [274, 59] width 31 height 31
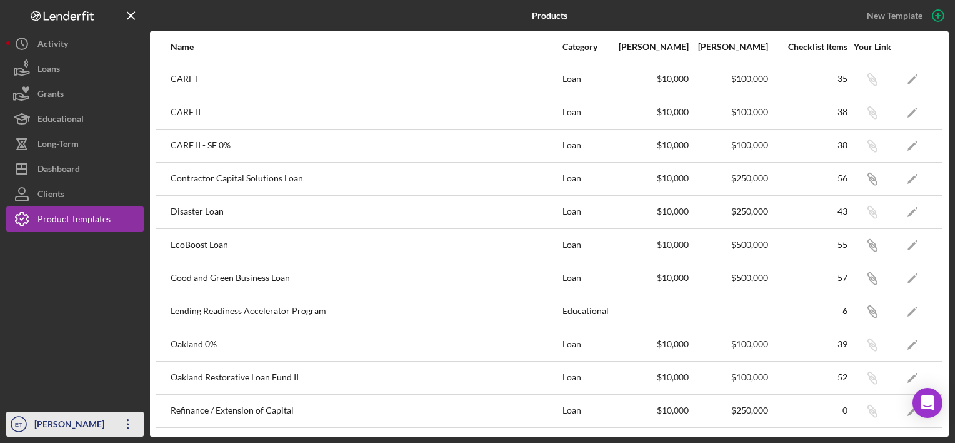
click at [114, 433] on icon "Icon/Overflow" at bounding box center [128, 423] width 31 height 31
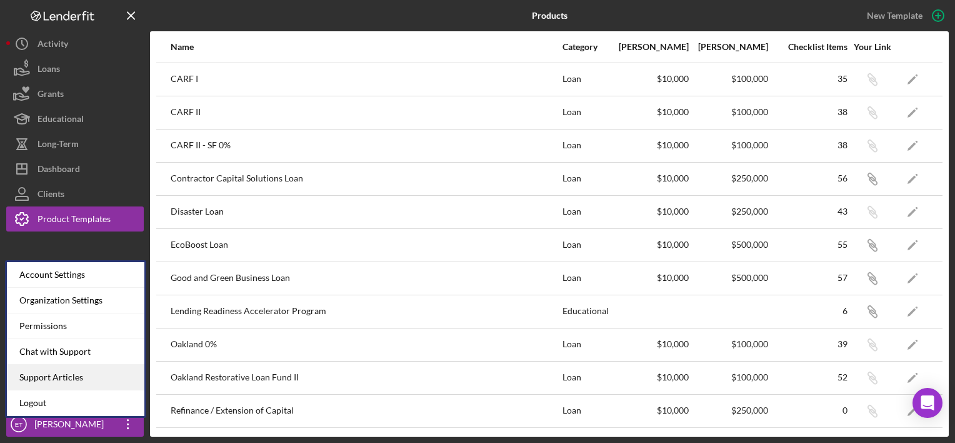
click at [103, 375] on link "Support Articles" at bounding box center [76, 377] width 138 height 26
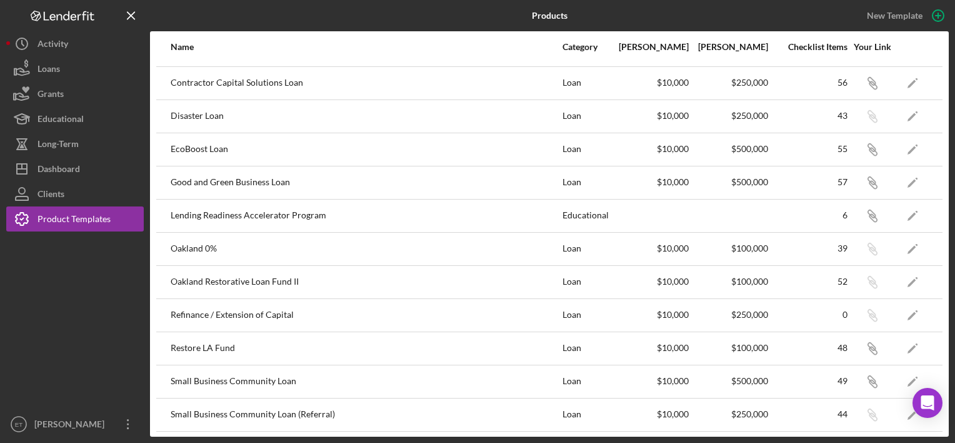
scroll to position [160, 0]
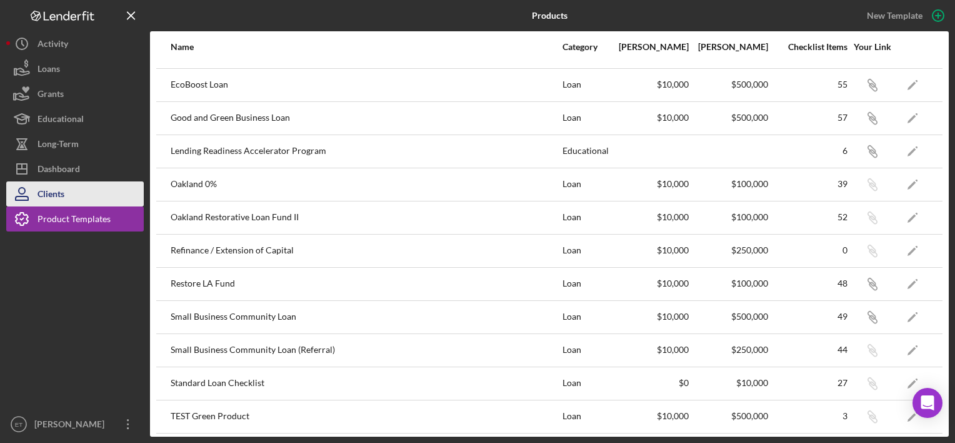
click at [109, 195] on button "Clients" at bounding box center [75, 193] width 138 height 25
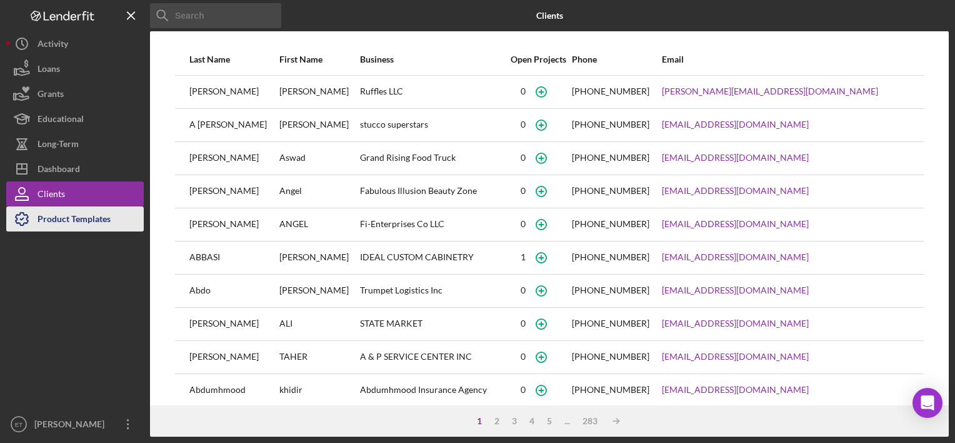
click at [107, 221] on div "Product Templates" at bounding box center [74, 220] width 73 height 28
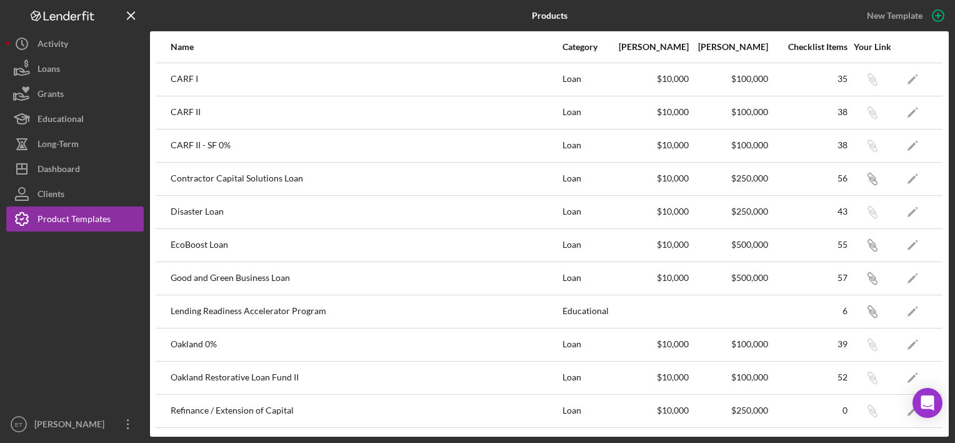
click at [246, 182] on div "Contractor Capital Solutions Loan" at bounding box center [366, 178] width 391 height 31
drag, startPoint x: 187, startPoint y: 181, endPoint x: 286, endPoint y: 184, distance: 98.8
click at [286, 184] on div "Contractor Capital Solutions Loan" at bounding box center [366, 178] width 391 height 31
